Goal: Information Seeking & Learning: Learn about a topic

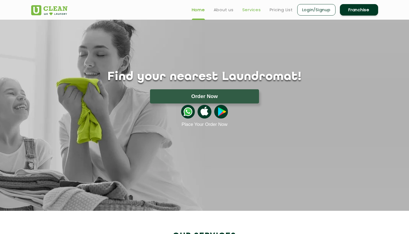
click at [252, 10] on link "Services" at bounding box center [251, 10] width 19 height 7
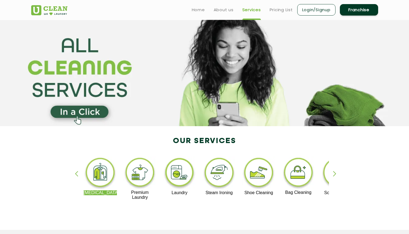
click at [179, 174] on img at bounding box center [180, 174] width 34 height 34
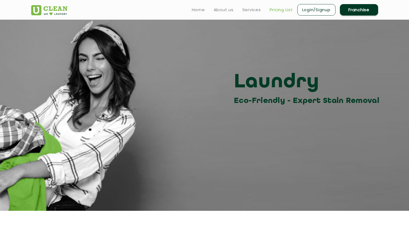
click at [284, 9] on link "Pricing List" at bounding box center [281, 10] width 23 height 7
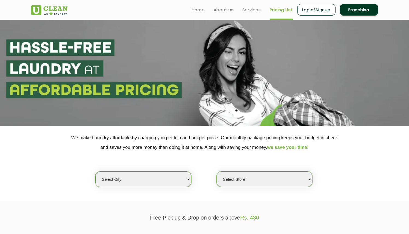
click at [182, 179] on select "Select city [GEOGRAPHIC_DATA] [GEOGRAPHIC_DATA] [GEOGRAPHIC_DATA] [GEOGRAPHIC_D…" at bounding box center [143, 180] width 96 height 16
select select "28"
click at [95, 172] on select "Select city [GEOGRAPHIC_DATA] [GEOGRAPHIC_DATA] [GEOGRAPHIC_DATA] [GEOGRAPHIC_D…" at bounding box center [143, 180] width 96 height 16
click at [280, 181] on select "Select Store [GEOGRAPHIC_DATA] [GEOGRAPHIC_DATA] [GEOGRAPHIC_DATA] [GEOGRAPHIC_…" at bounding box center [265, 180] width 96 height 16
select select "68"
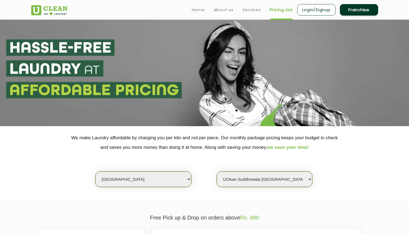
click at [217, 172] on select "Select Store [GEOGRAPHIC_DATA] [GEOGRAPHIC_DATA] [GEOGRAPHIC_DATA] [GEOGRAPHIC_…" at bounding box center [265, 180] width 96 height 16
click at [371, 170] on div "Select city [GEOGRAPHIC_DATA] [GEOGRAPHIC_DATA] [GEOGRAPHIC_DATA] [GEOGRAPHIC_D…" at bounding box center [204, 169] width 355 height 35
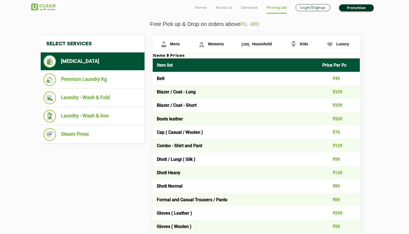
scroll to position [199, 0]
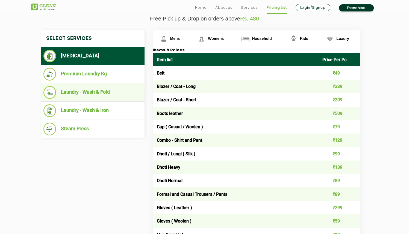
click at [102, 93] on li "Laundry - Wash & Fold" at bounding box center [92, 92] width 98 height 13
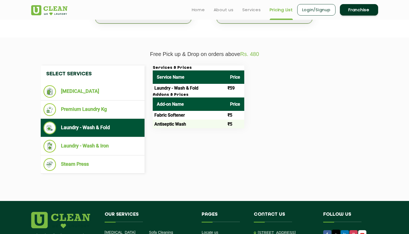
scroll to position [158, 0]
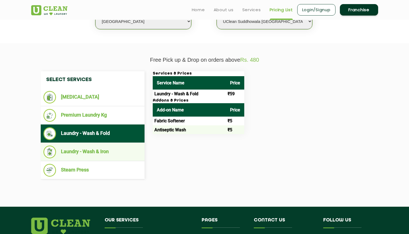
click at [99, 152] on li "Laundry - Wash & Iron" at bounding box center [92, 152] width 98 height 13
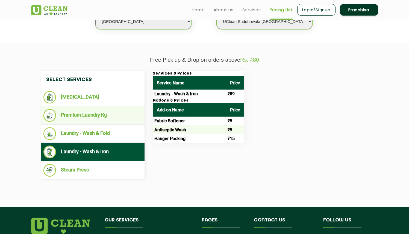
click at [95, 116] on li "Premium Laundry Kg" at bounding box center [92, 115] width 98 height 13
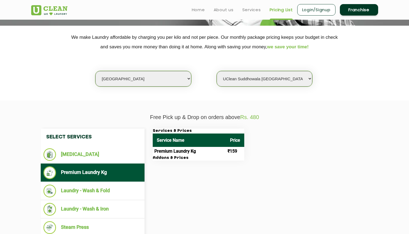
scroll to position [0, 0]
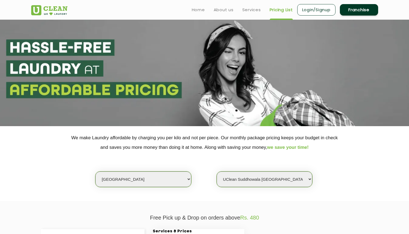
click at [356, 10] on link "Franchise" at bounding box center [359, 9] width 38 height 11
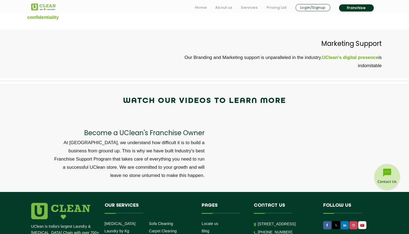
scroll to position [1750, 0]
